Goal: Task Accomplishment & Management: Use online tool/utility

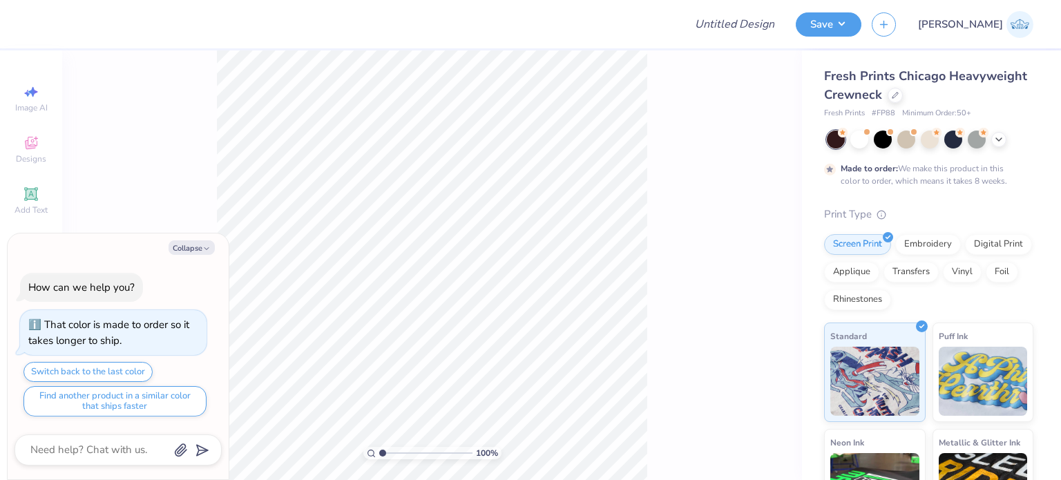
type textarea "x"
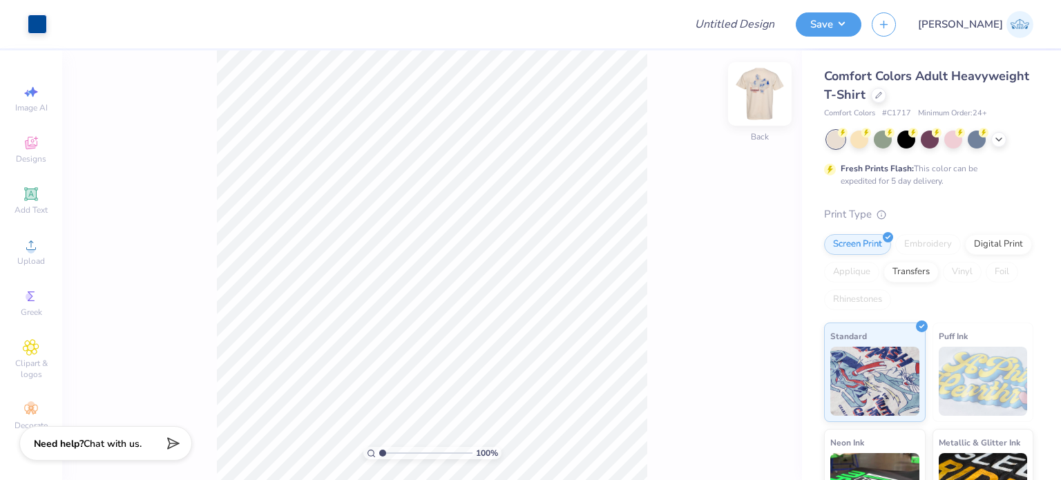
click at [756, 99] on img at bounding box center [759, 93] width 55 height 55
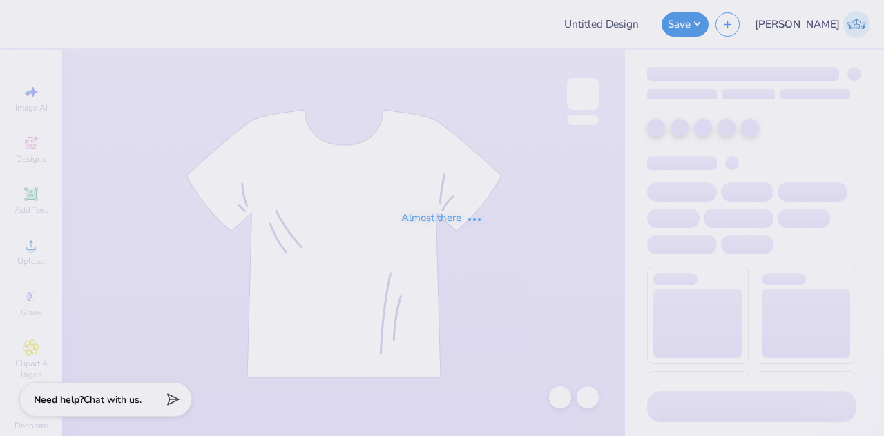
type input "kkg lace tank"
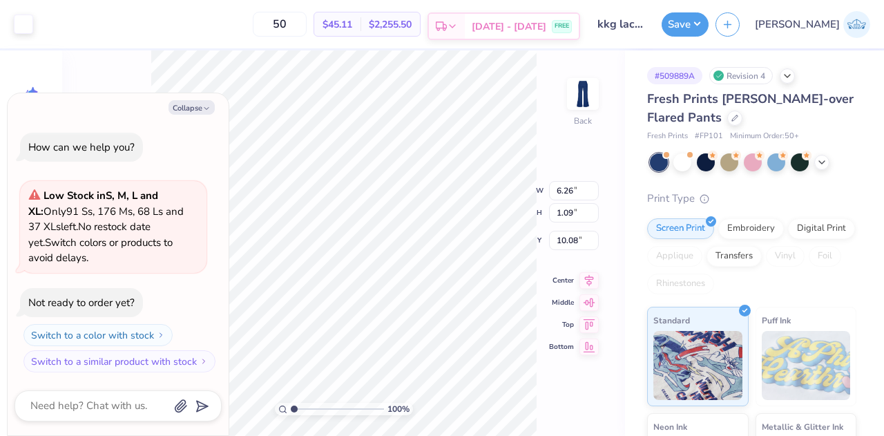
type textarea "x"
type input "6.34"
type input "1.10"
type input "1.46"
type textarea "x"
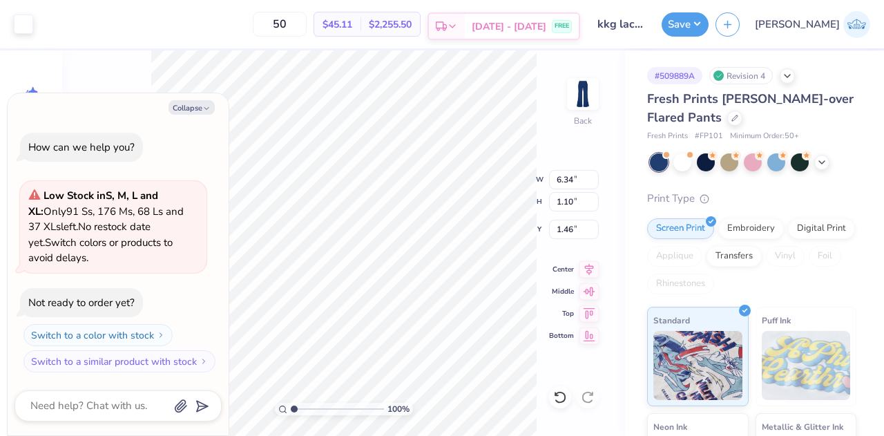
type input "5.85"
type input "1.02"
type input "1.54"
